Goal: Task Accomplishment & Management: Manage account settings

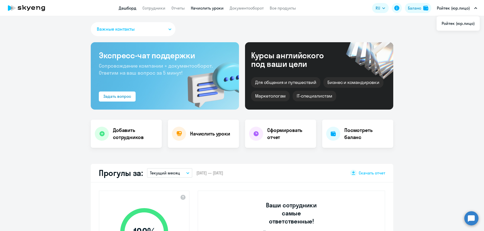
click at [211, 8] on link "Начислить уроки" at bounding box center [207, 8] width 33 height 5
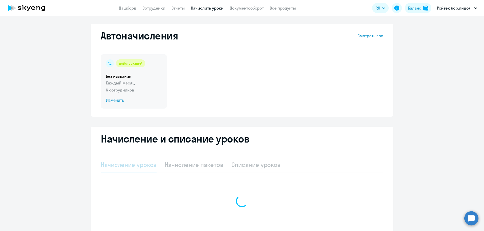
click at [114, 101] on span "Изменить" at bounding box center [134, 101] width 56 height 6
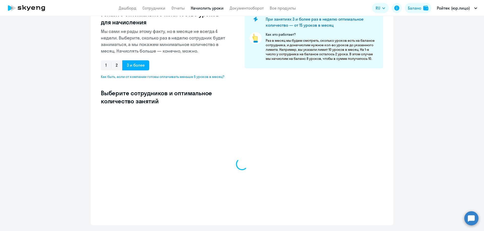
scroll to position [87, 0]
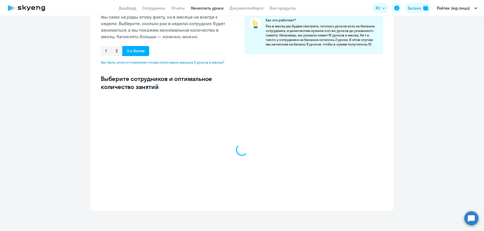
select select "10"
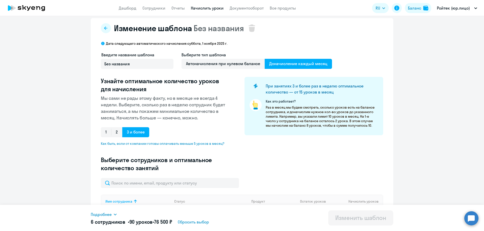
scroll to position [0, 0]
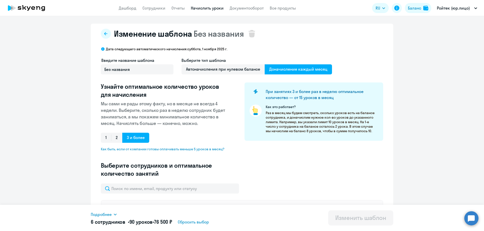
click at [211, 11] on app-header "Дашборд Сотрудники Отчеты Начислить уроки Документооборот Все продукты Дашборд …" at bounding box center [242, 8] width 484 height 16
click at [210, 9] on link "Начислить уроки" at bounding box center [207, 8] width 33 height 5
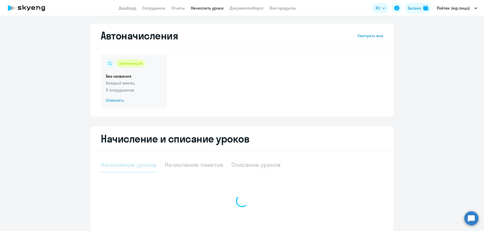
select select "10"
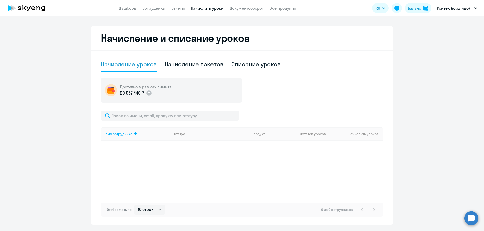
scroll to position [115, 0]
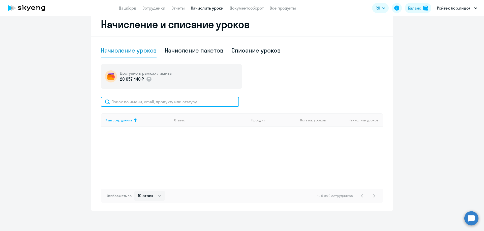
click at [172, 102] on input "text" at bounding box center [170, 102] width 138 height 10
type input "д"
paste input "ekaterina.dementeva@roitech.cn"
type input "ekaterina.dementeva@roitech.cn"
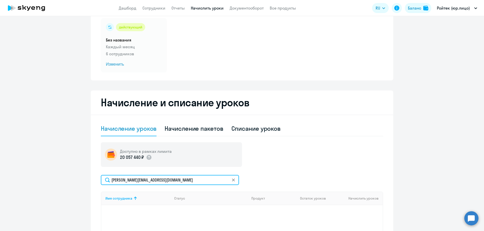
scroll to position [0, 0]
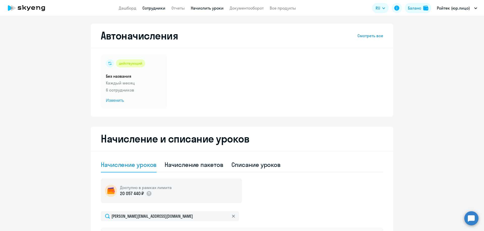
click at [149, 8] on link "Сотрудники" at bounding box center [153, 8] width 23 height 5
select select "30"
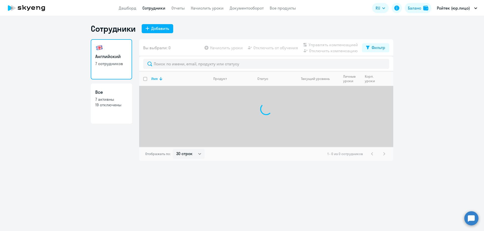
click at [117, 46] on link "Английский 7 сотрудников" at bounding box center [111, 59] width 41 height 40
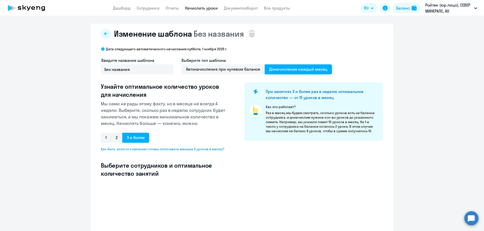
select select "10"
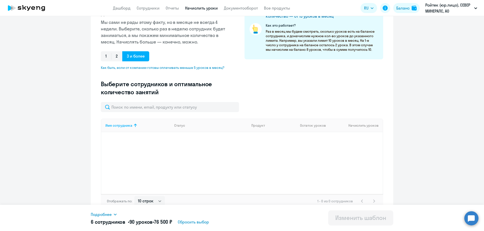
scroll to position [87, 0]
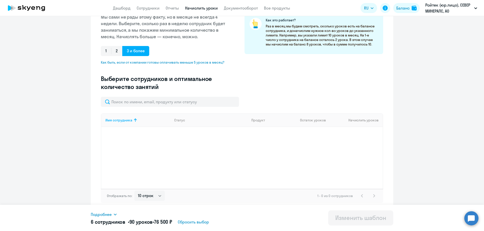
click at [112, 216] on span "Подробнее" at bounding box center [101, 215] width 21 height 6
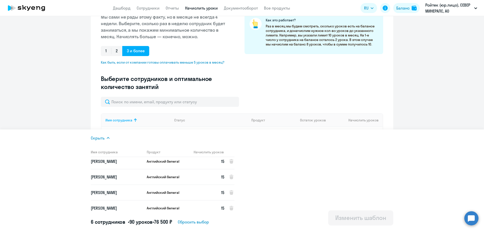
scroll to position [38, 0]
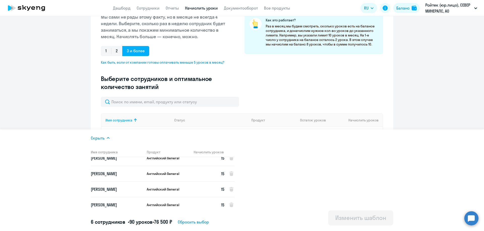
click at [97, 138] on span "Скрыть" at bounding box center [98, 138] width 14 height 6
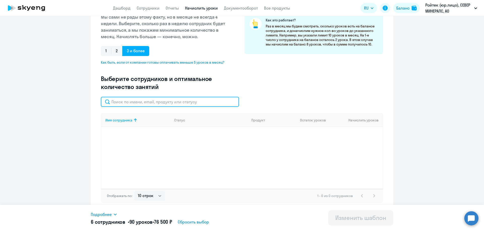
click at [139, 100] on input "text" at bounding box center [170, 102] width 138 height 10
paste input "ekaterina.dementeva@roitech.cn"
click at [173, 103] on input "ekaterina.dementeva@roitech.cn" at bounding box center [170, 102] width 138 height 10
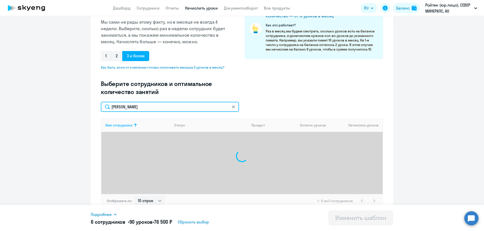
scroll to position [87, 0]
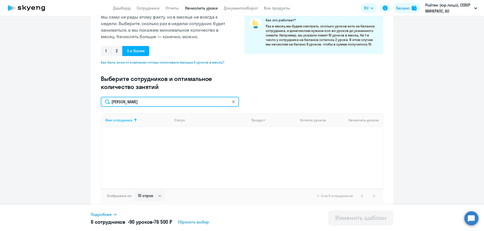
click at [181, 104] on input "ekaterina.dementeva@roitech.c" at bounding box center [170, 102] width 138 height 10
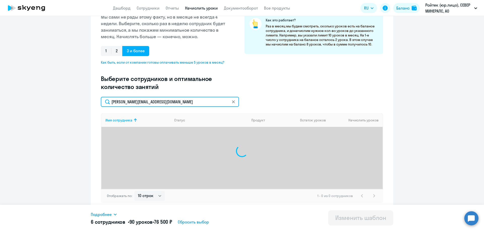
type input "ekaterina.dementeva@roitech.cn"
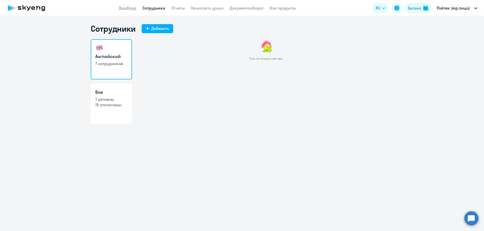
click at [119, 97] on p "7 активны" at bounding box center [111, 100] width 32 height 6
select select "30"
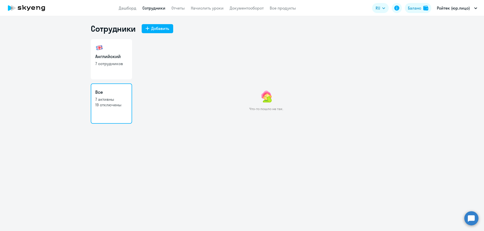
click at [112, 70] on link "Английский 7 сотрудников" at bounding box center [111, 59] width 41 height 40
select select "30"
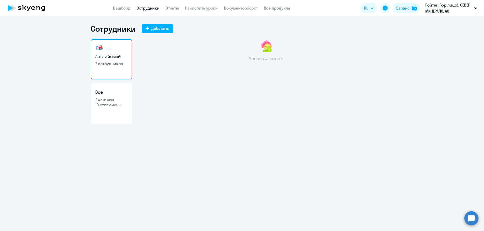
click at [105, 66] on link "Английский 7 сотрудников" at bounding box center [111, 59] width 41 height 40
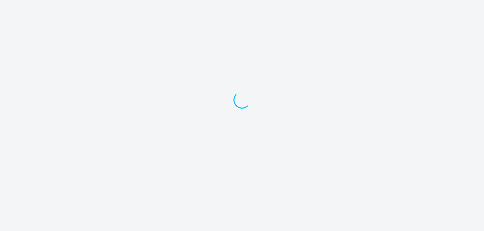
select select "30"
